Goal: Information Seeking & Learning: Learn about a topic

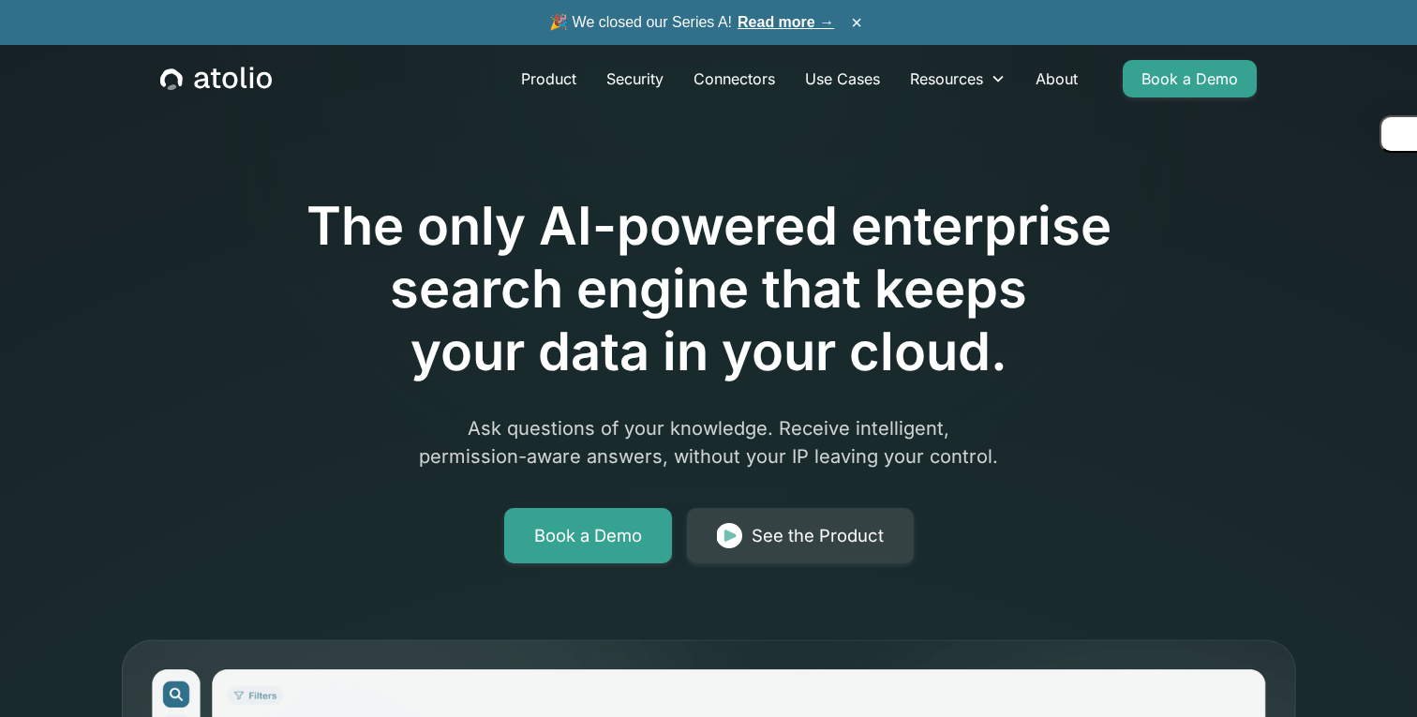
click at [765, 20] on link "Read more →" at bounding box center [785, 22] width 97 height 16
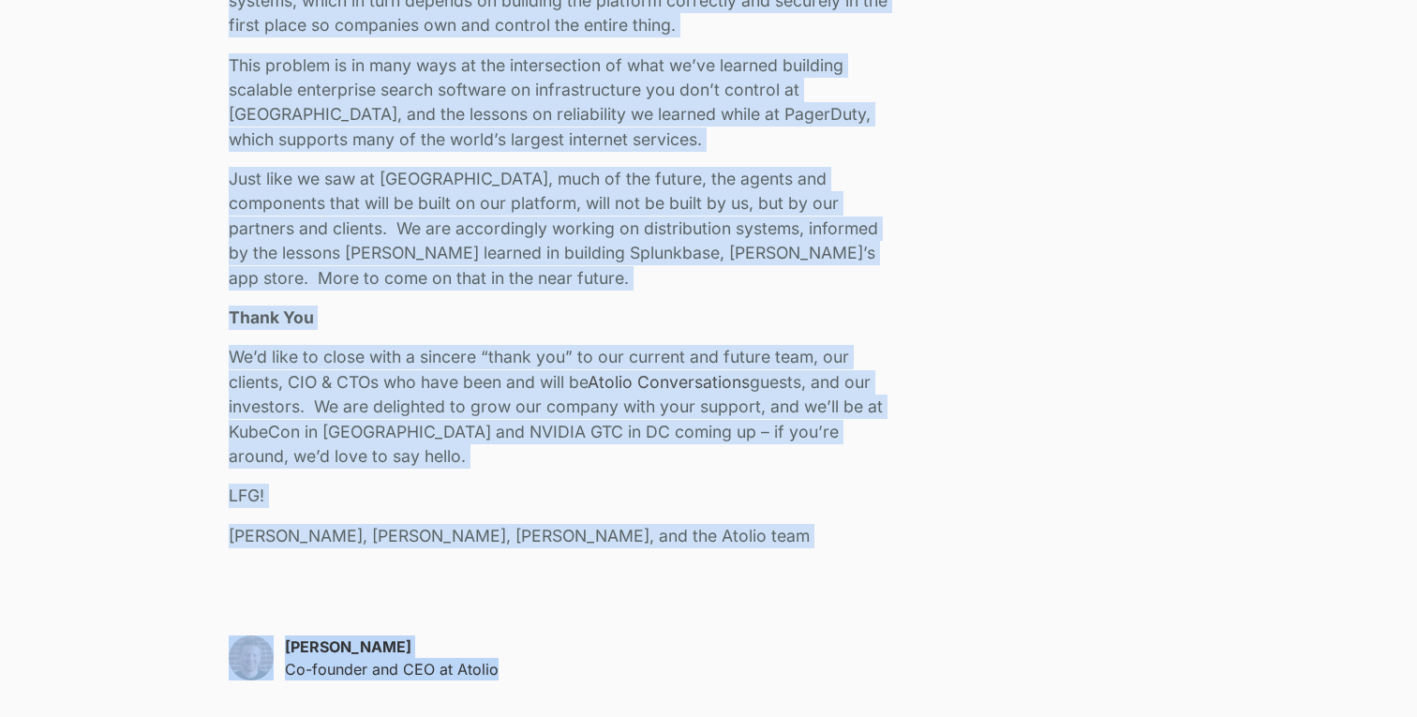
scroll to position [4092, 0]
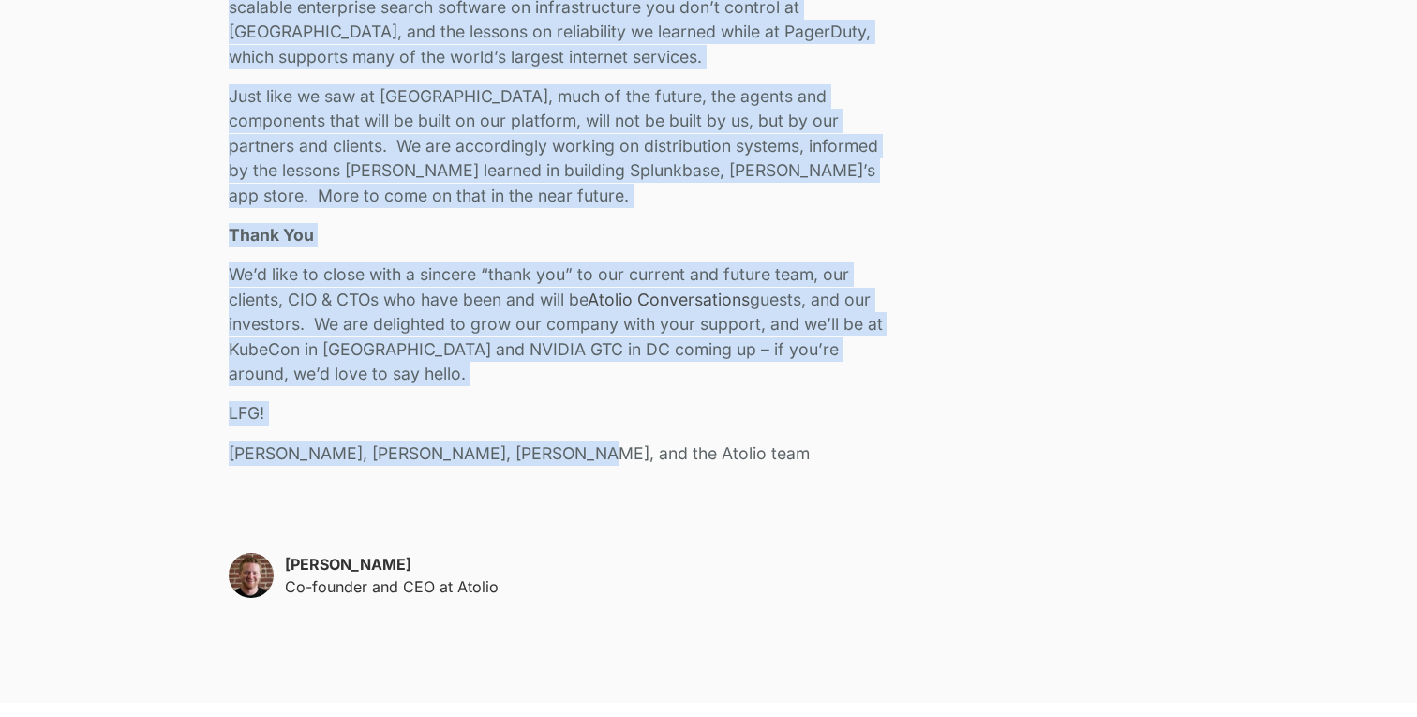
drag, startPoint x: 227, startPoint y: 312, endPoint x: 833, endPoint y: 454, distance: 622.5
copy div "Lo ipsumd sit Ametco A eli sedd eiusmo $99T in utlab etdolor ma aliqu enimad MI…"
